Goal: Task Accomplishment & Management: Use online tool/utility

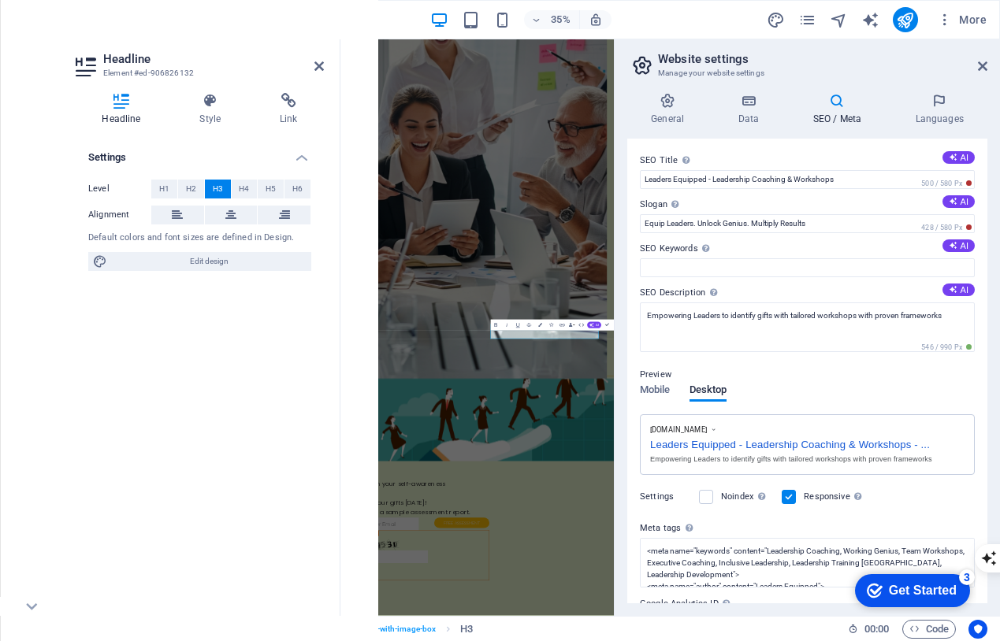
click at [46, 13] on button "button" at bounding box center [32, 20] width 38 height 38
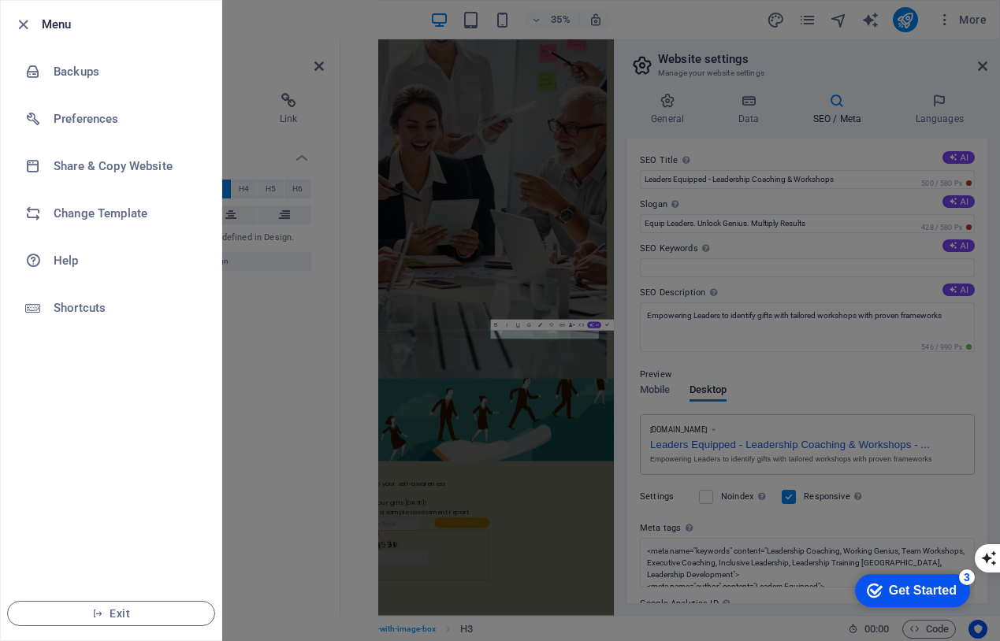
click at [47, 9] on li "Menu" at bounding box center [111, 24] width 221 height 47
drag, startPoint x: 304, startPoint y: 13, endPoint x: 162, endPoint y: 69, distance: 153.2
click at [162, 69] on div "Menu Backups Preferences Share & Copy Website Change Template Help Shortcuts Ex…" at bounding box center [500, 320] width 1000 height 641
drag, startPoint x: 191, startPoint y: 6, endPoint x: 192, endPoint y: 20, distance: 14.2
click at [192, 20] on li "Menu" at bounding box center [111, 24] width 221 height 47
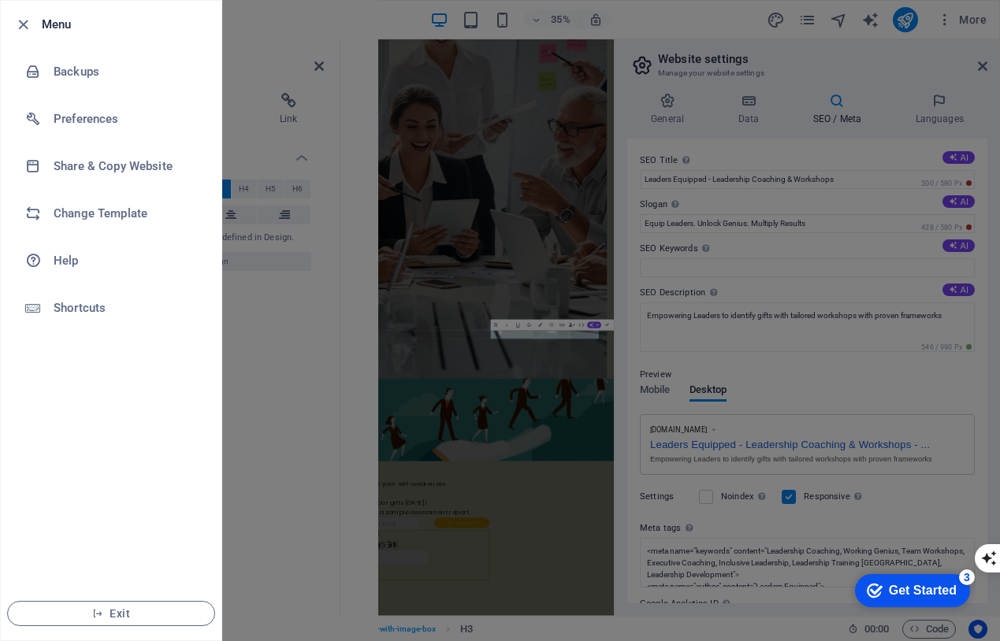
click at [46, 10] on li "Menu" at bounding box center [111, 24] width 221 height 47
click at [46, 9] on li "Menu" at bounding box center [111, 24] width 221 height 47
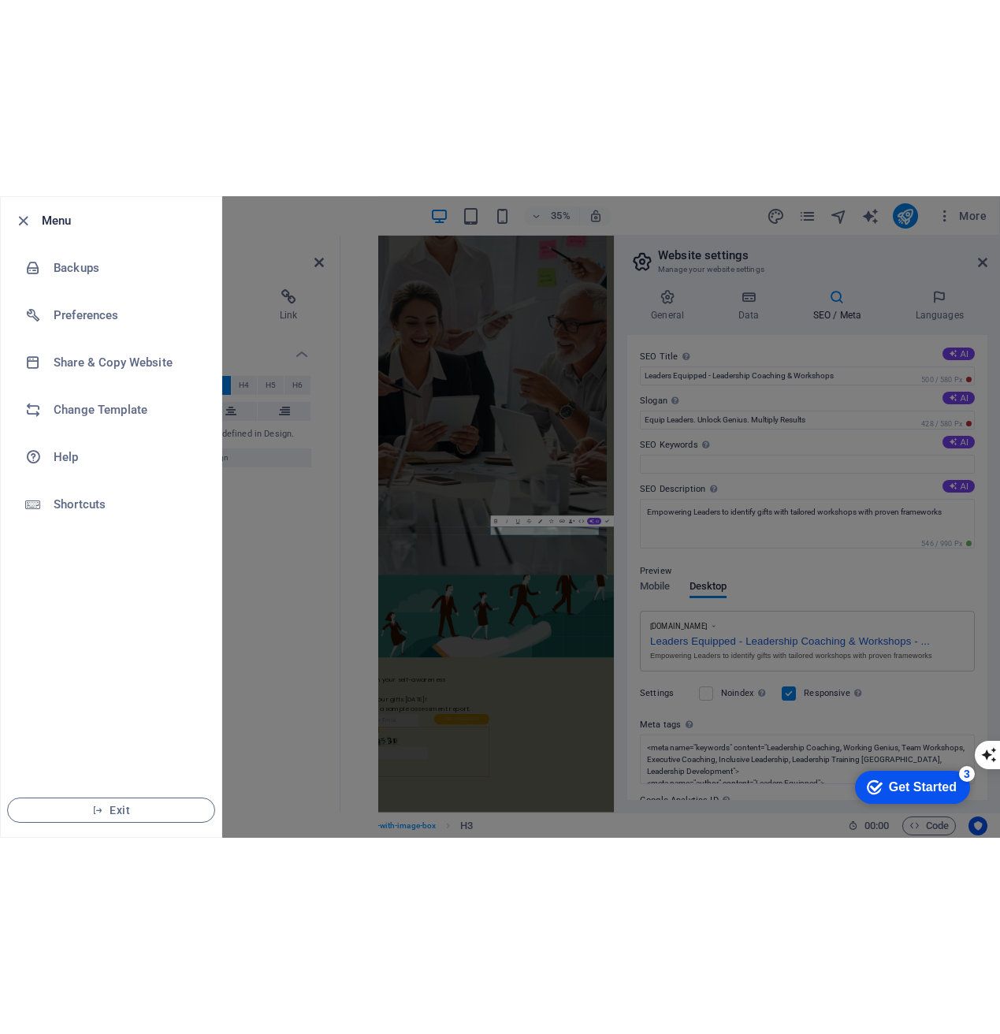
scroll to position [1024, 0]
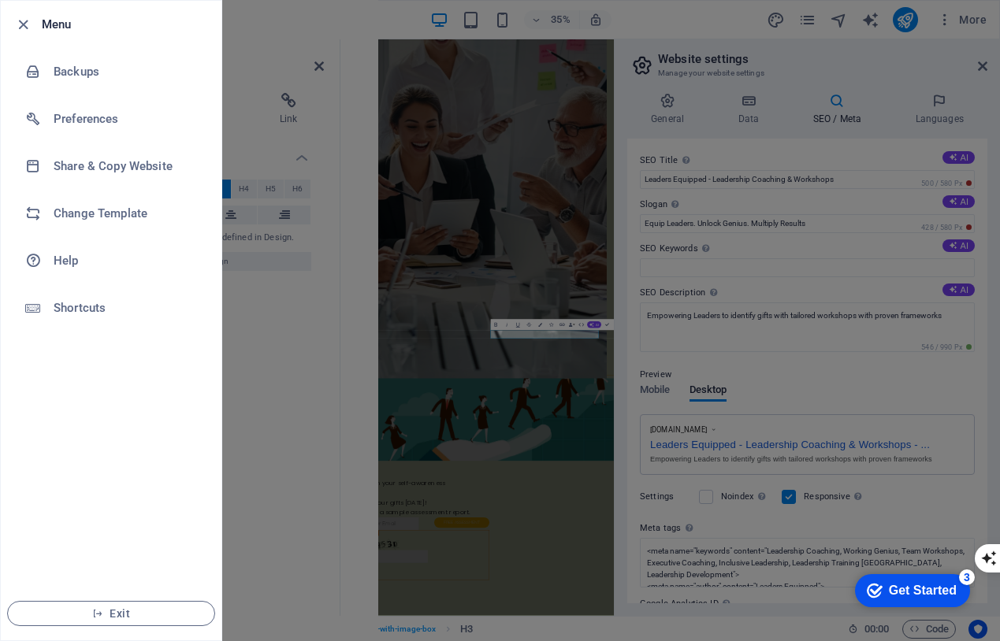
click at [154, 14] on li "Menu" at bounding box center [111, 24] width 221 height 47
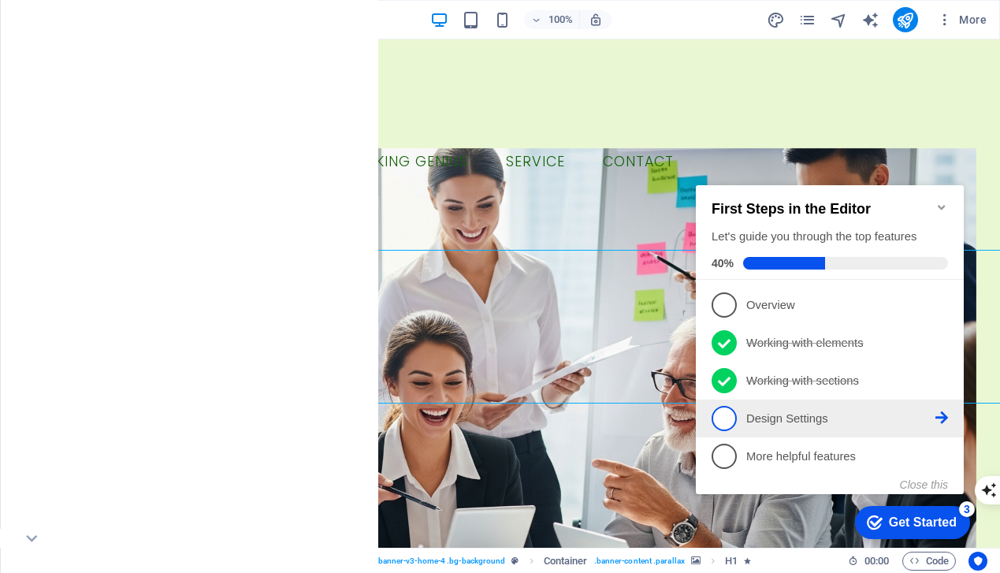
click at [867, 412] on p "Design Settings - incomplete" at bounding box center [840, 418] width 189 height 17
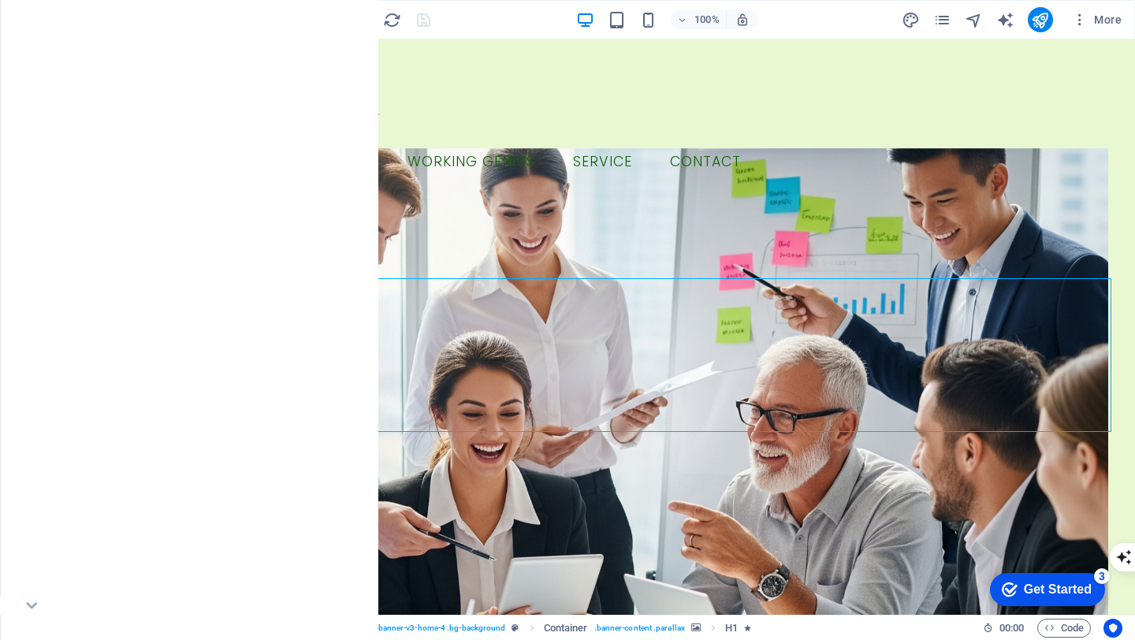
click at [999, 572] on div "Get Started" at bounding box center [1057, 589] width 68 height 14
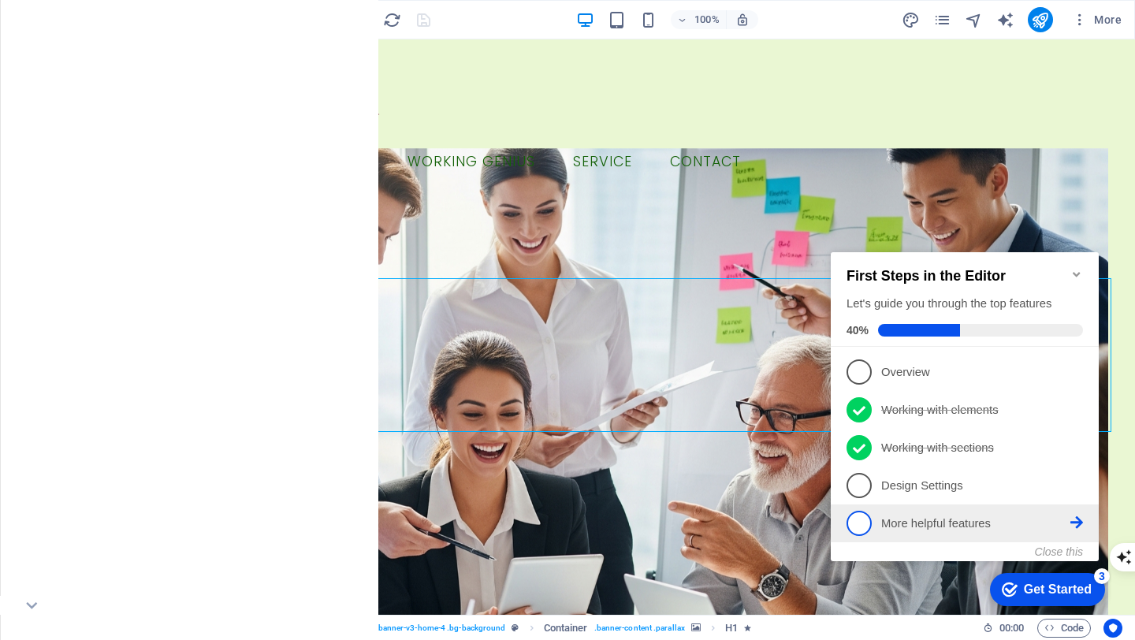
click at [965, 511] on link "5 More helpful features - incomplete" at bounding box center [964, 523] width 236 height 25
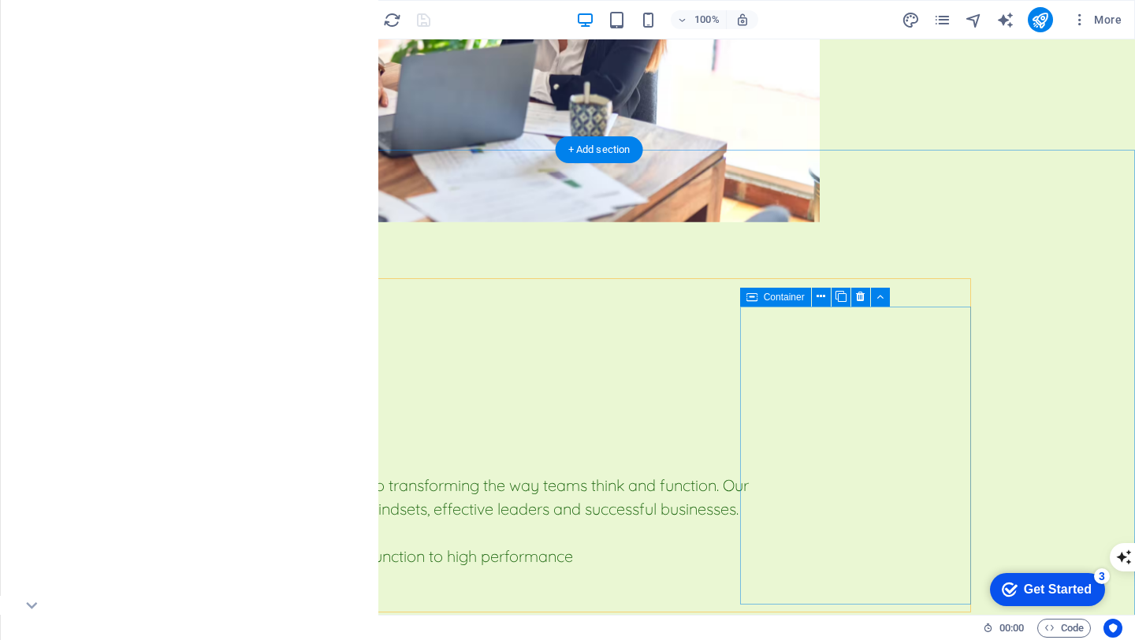
scroll to position [2076, 0]
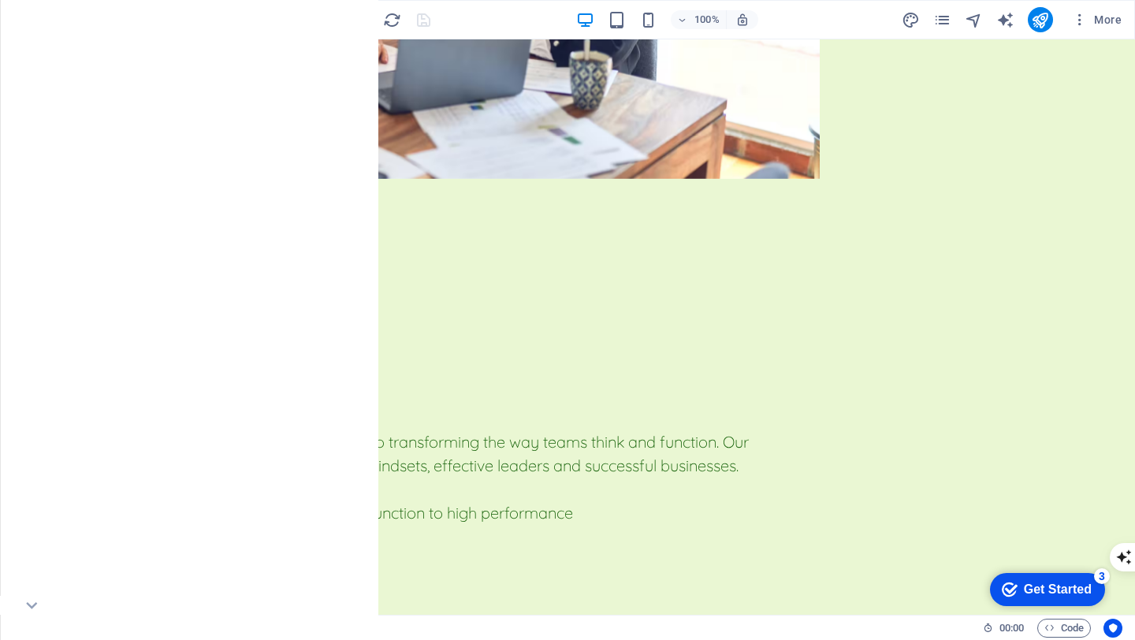
click at [999, 572] on div "Get Started" at bounding box center [1057, 589] width 68 height 14
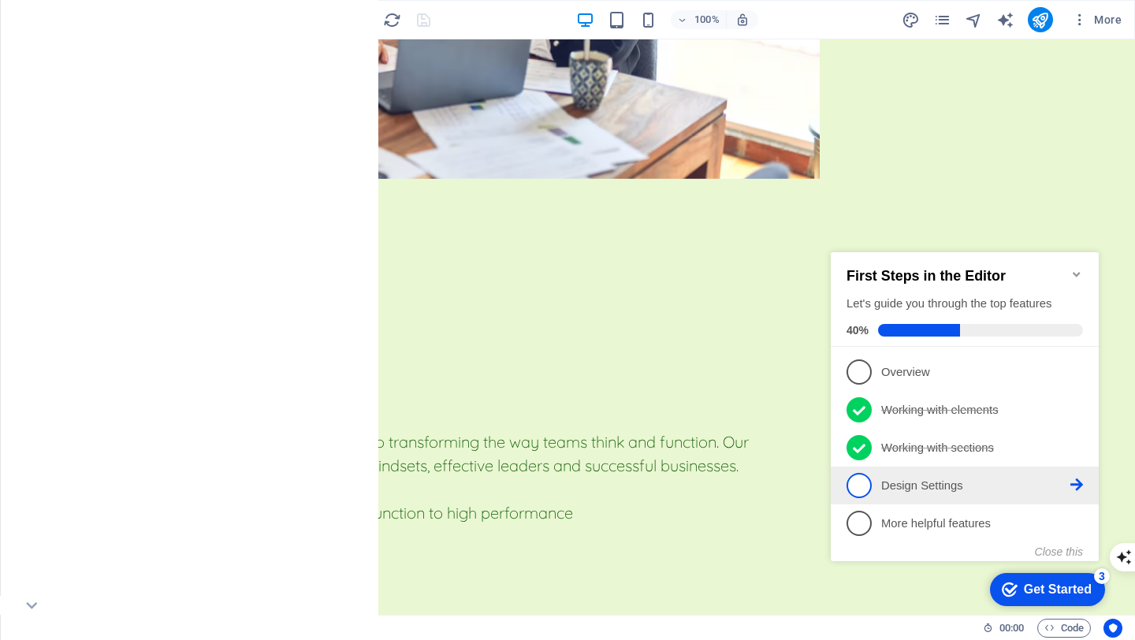
click at [920, 499] on li "4 Design Settings - incomplete" at bounding box center [964, 485] width 268 height 38
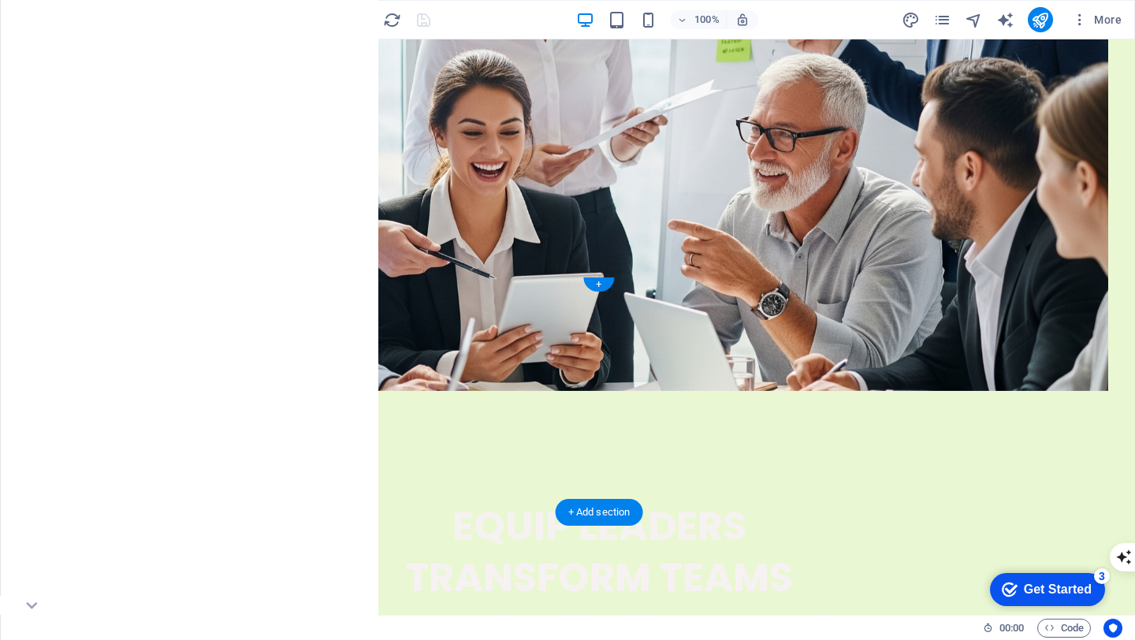
scroll to position [0, 0]
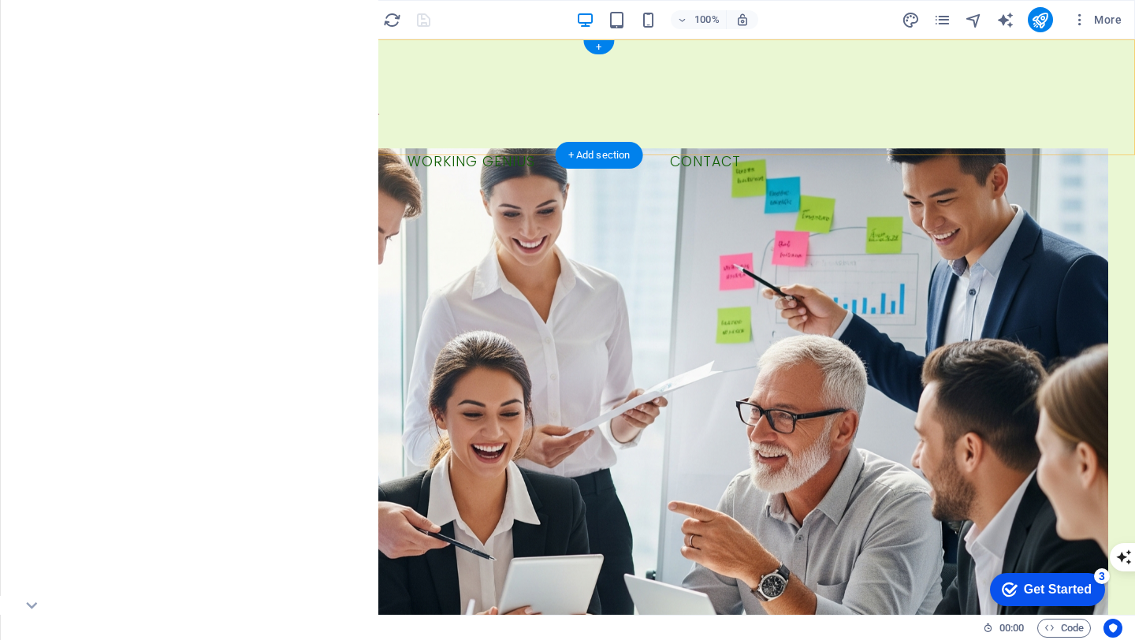
click at [974, 111] on div "Button label Menu Home About Working Genius Service Contact" at bounding box center [598, 116] width 1071 height 155
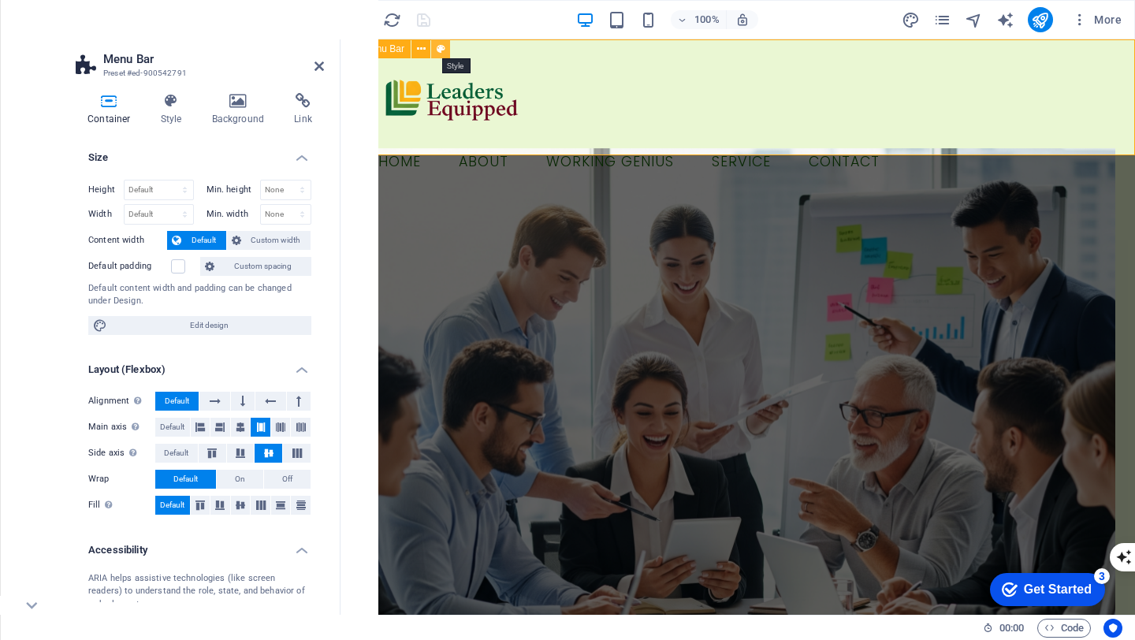
click at [444, 47] on button at bounding box center [440, 48] width 19 height 19
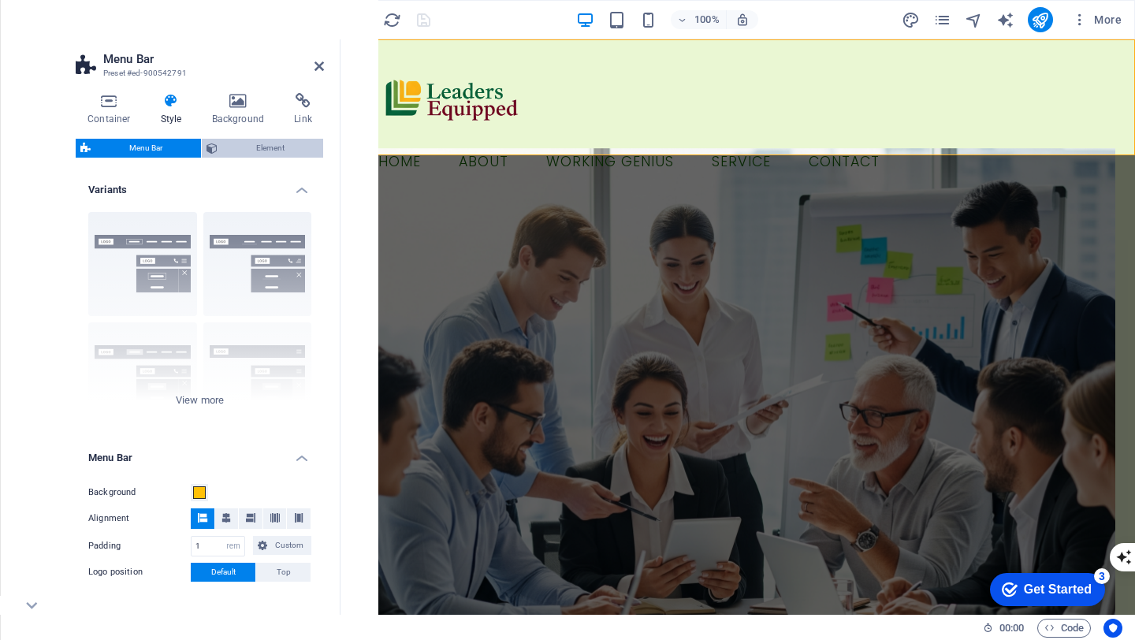
click at [300, 143] on span "Element" at bounding box center [270, 148] width 96 height 19
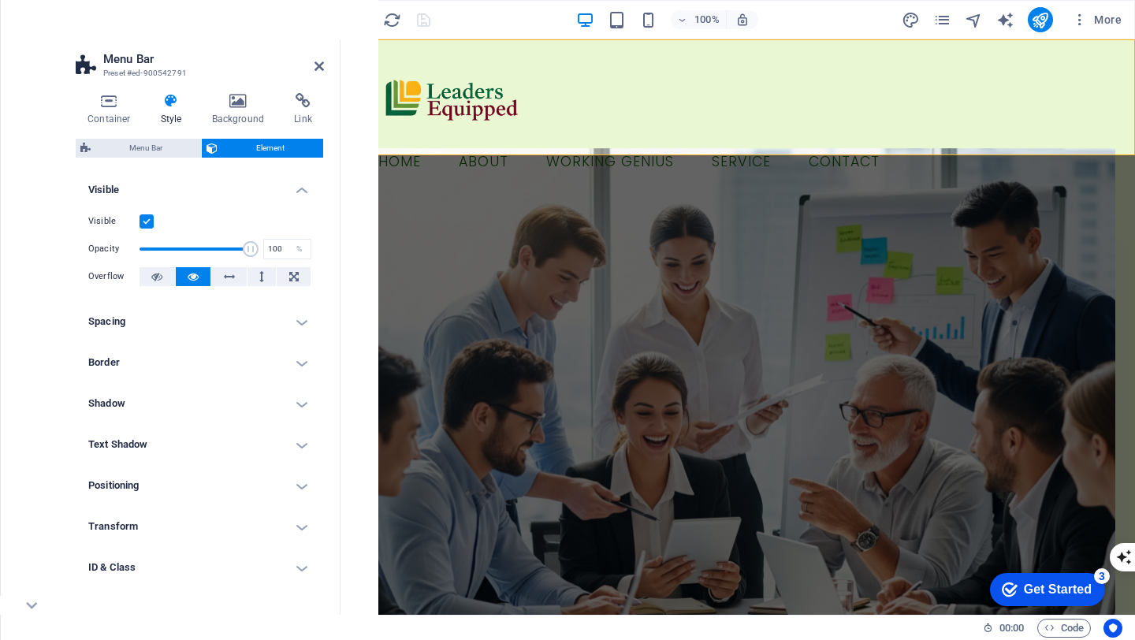
click at [289, 151] on span "Element" at bounding box center [270, 148] width 96 height 19
click at [108, 111] on h4 "Container" at bounding box center [112, 109] width 73 height 33
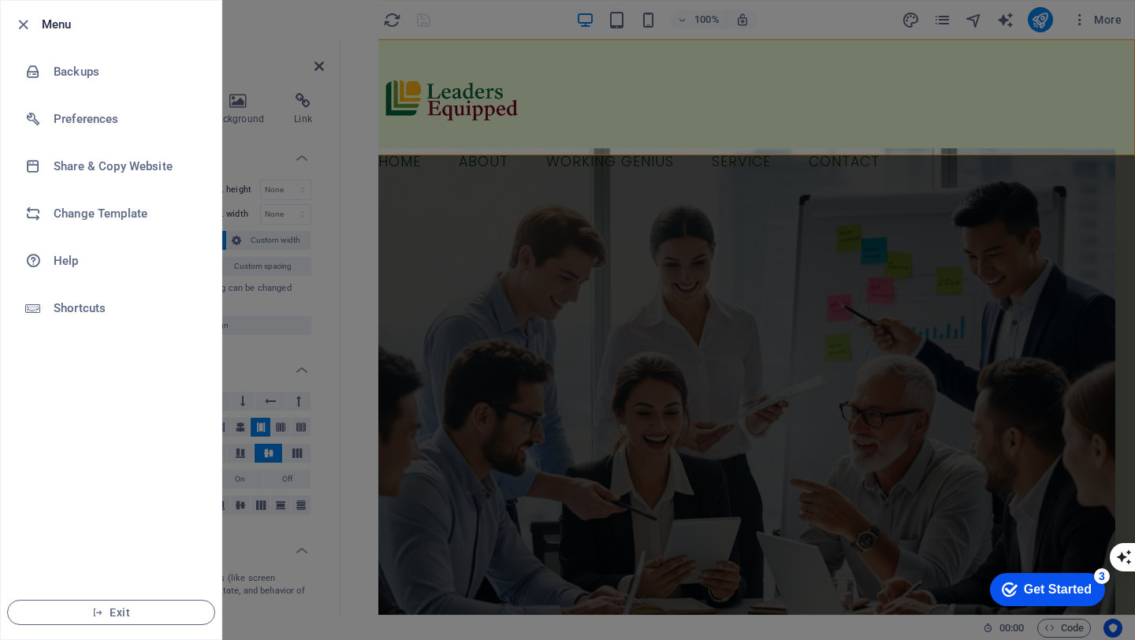
click at [251, 41] on div at bounding box center [567, 320] width 1135 height 640
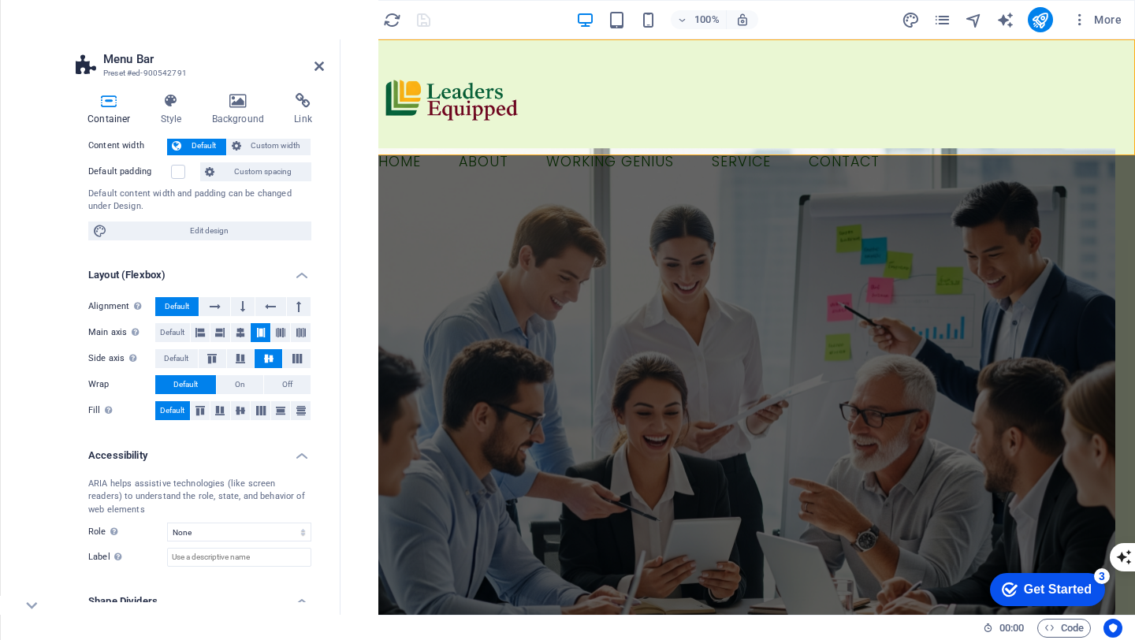
scroll to position [147, 0]
